Goal: Feedback & Contribution: Submit feedback/report problem

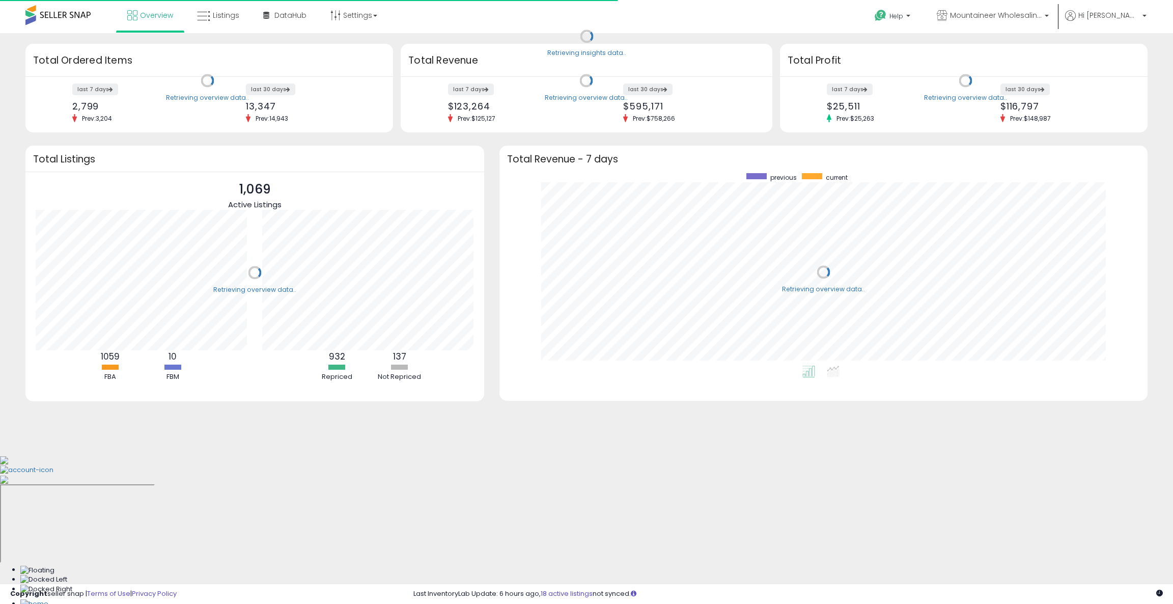
scroll to position [192, 627]
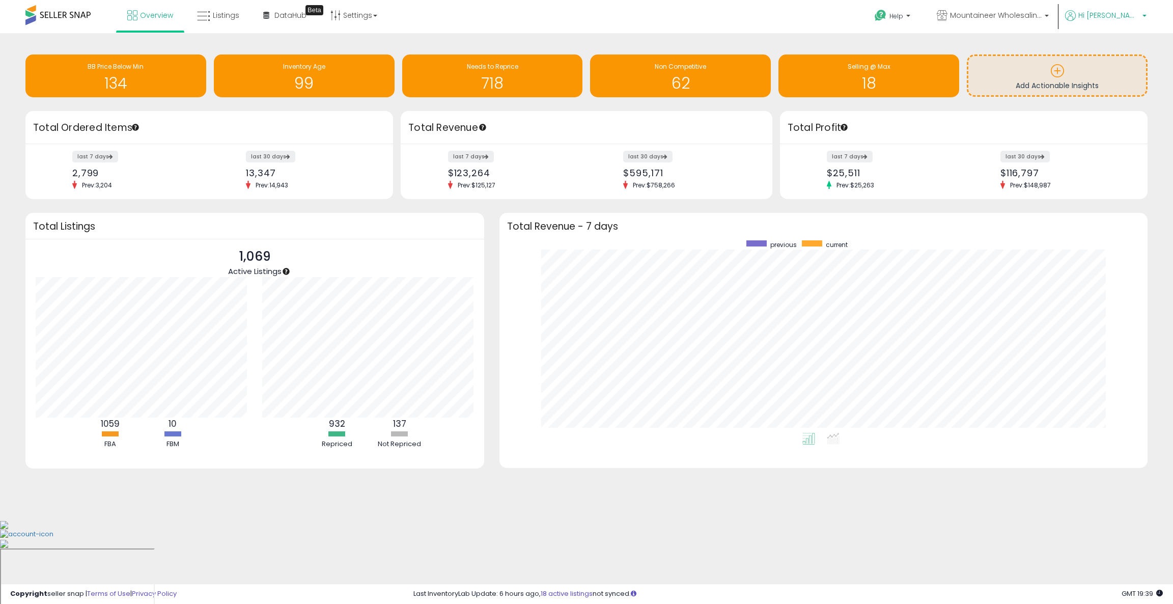
click at [1134, 12] on span "Hi [PERSON_NAME]" at bounding box center [1108, 15] width 61 height 10
click at [1042, 17] on span "Mountaineer Wholesaling" at bounding box center [996, 15] width 92 height 10
click at [1132, 12] on span "Hi [PERSON_NAME]" at bounding box center [1108, 15] width 61 height 10
click at [1120, 83] on link "Profile" at bounding box center [1123, 81] width 20 height 10
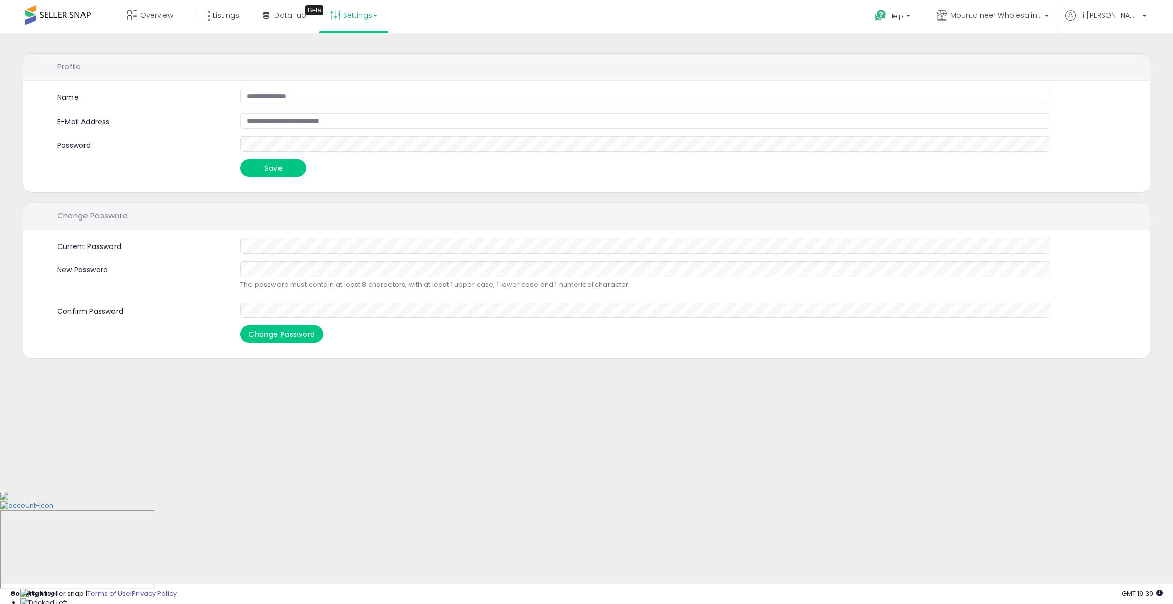
click at [358, 23] on link "Settings" at bounding box center [354, 15] width 62 height 31
click at [346, 81] on link "User settings" at bounding box center [353, 79] width 43 height 10
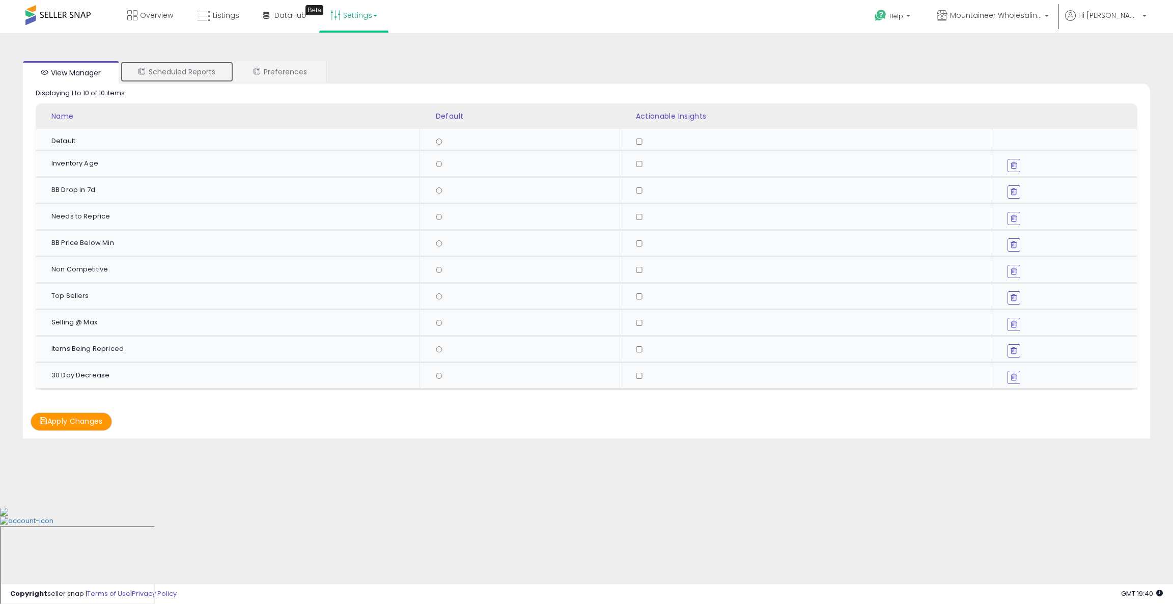
click at [190, 81] on link "Scheduled Reports" at bounding box center [177, 71] width 114 height 21
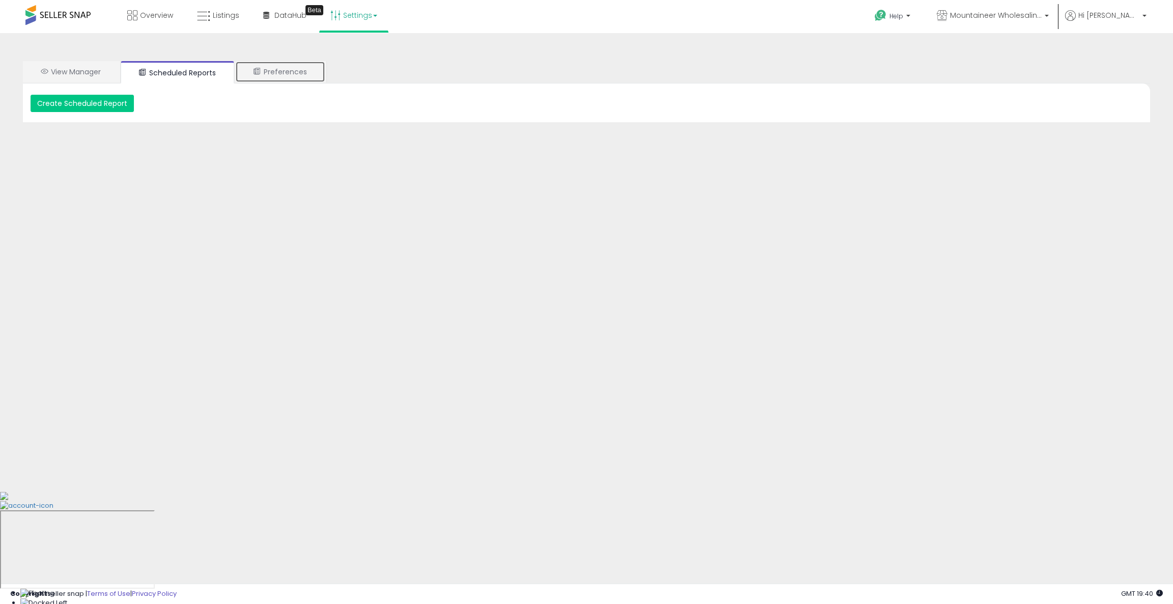
click at [309, 74] on link "Preferences" at bounding box center [280, 71] width 90 height 21
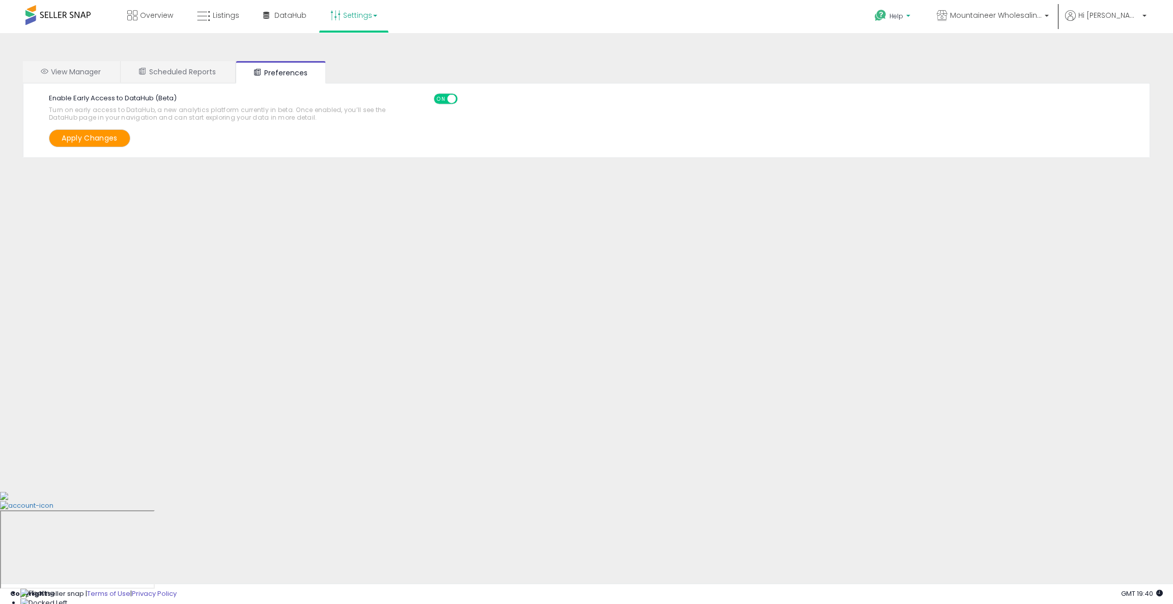
click at [913, 23] on p "Help" at bounding box center [893, 17] width 39 height 11
click at [910, 116] on link "Request a Feature" at bounding box center [893, 122] width 34 height 19
